Goal: Navigation & Orientation: Find specific page/section

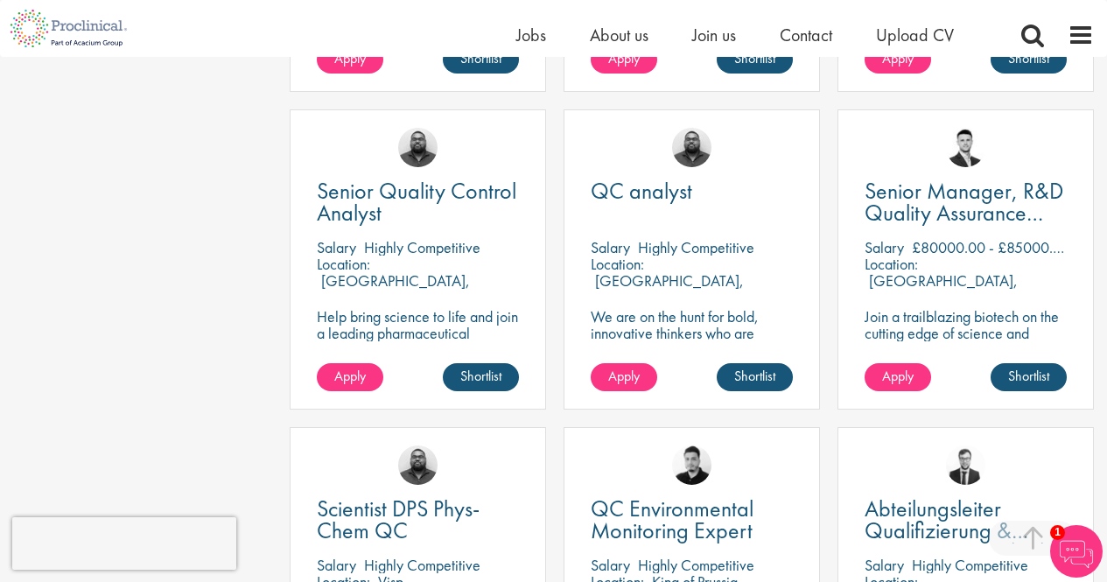
scroll to position [1138, 0]
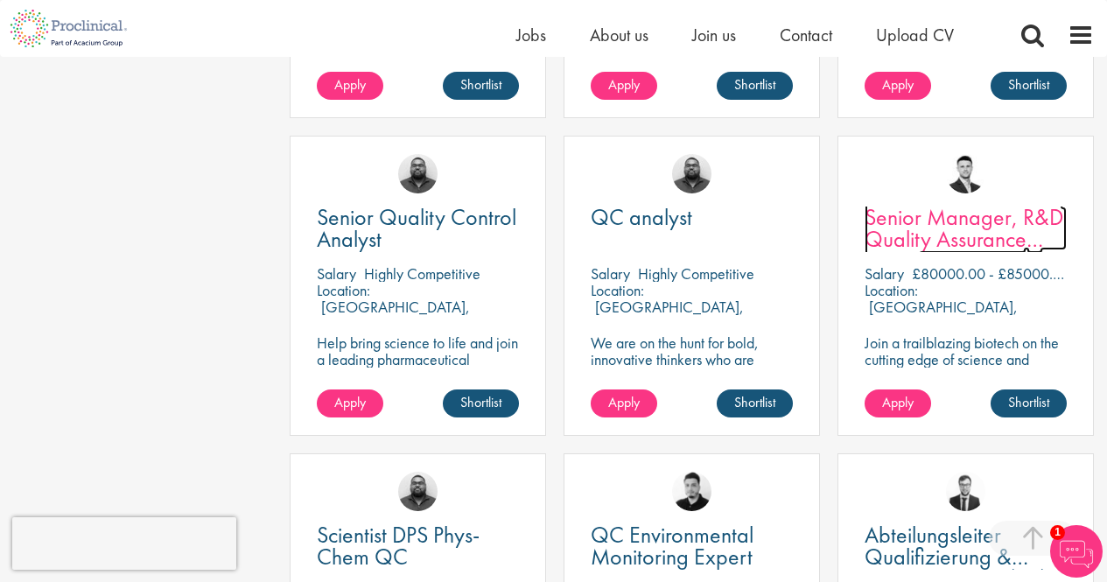
click at [964, 239] on span "Senior Manager, R&D Quality Assurance (GCP)" at bounding box center [964, 239] width 199 height 74
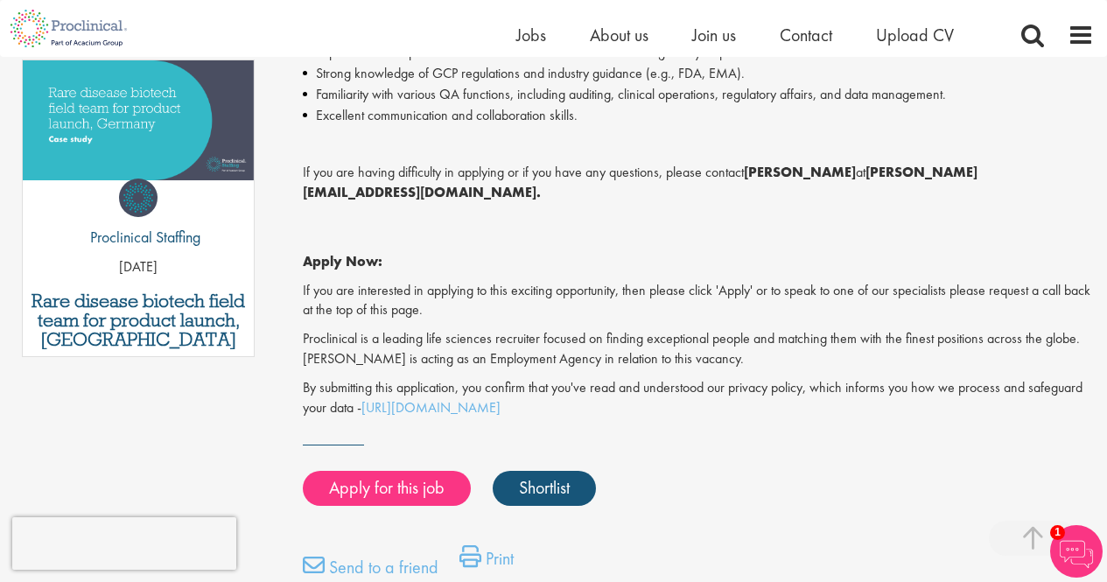
scroll to position [963, 0]
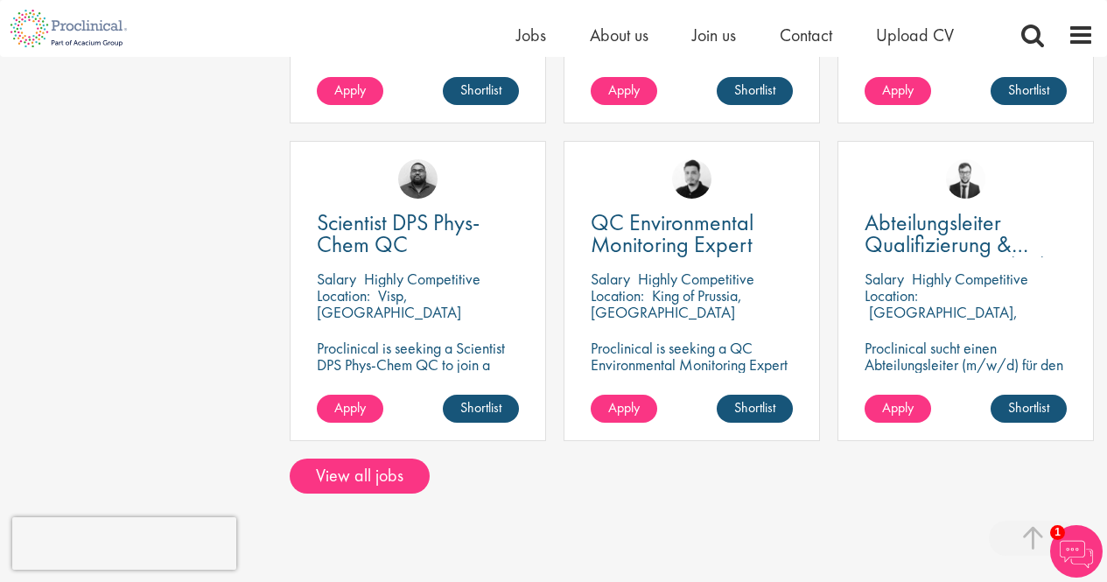
scroll to position [1576, 0]
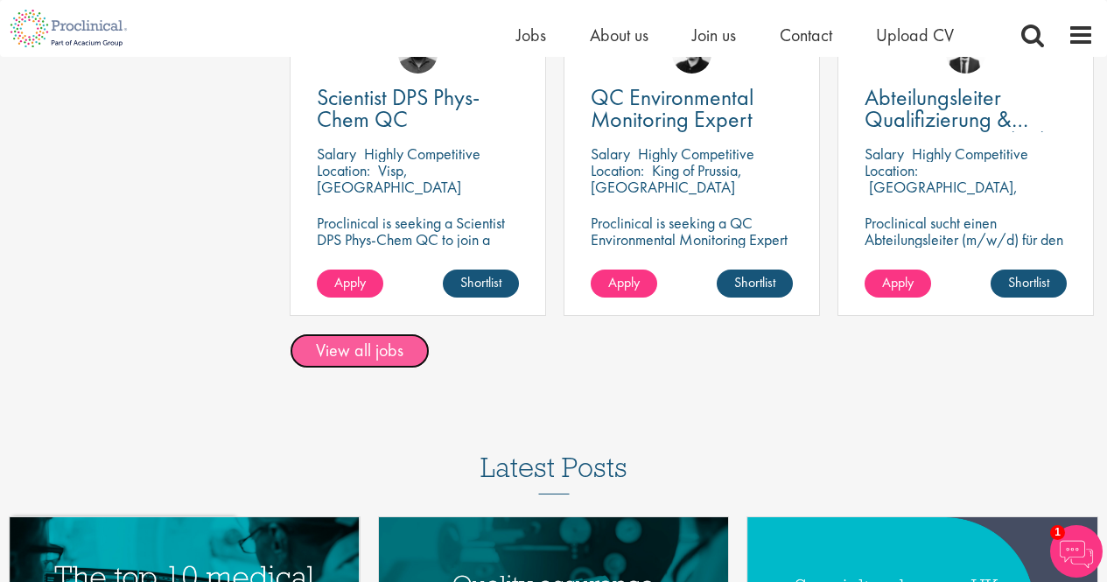
click at [394, 356] on link "View all jobs" at bounding box center [360, 351] width 140 height 35
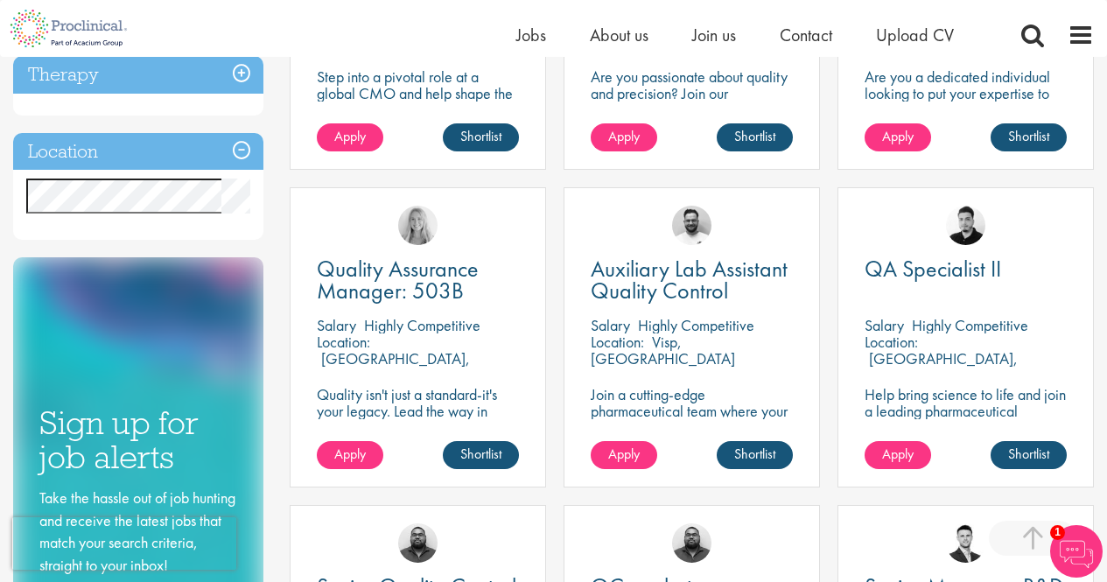
scroll to position [875, 0]
